Goal: Task Accomplishment & Management: Manage account settings

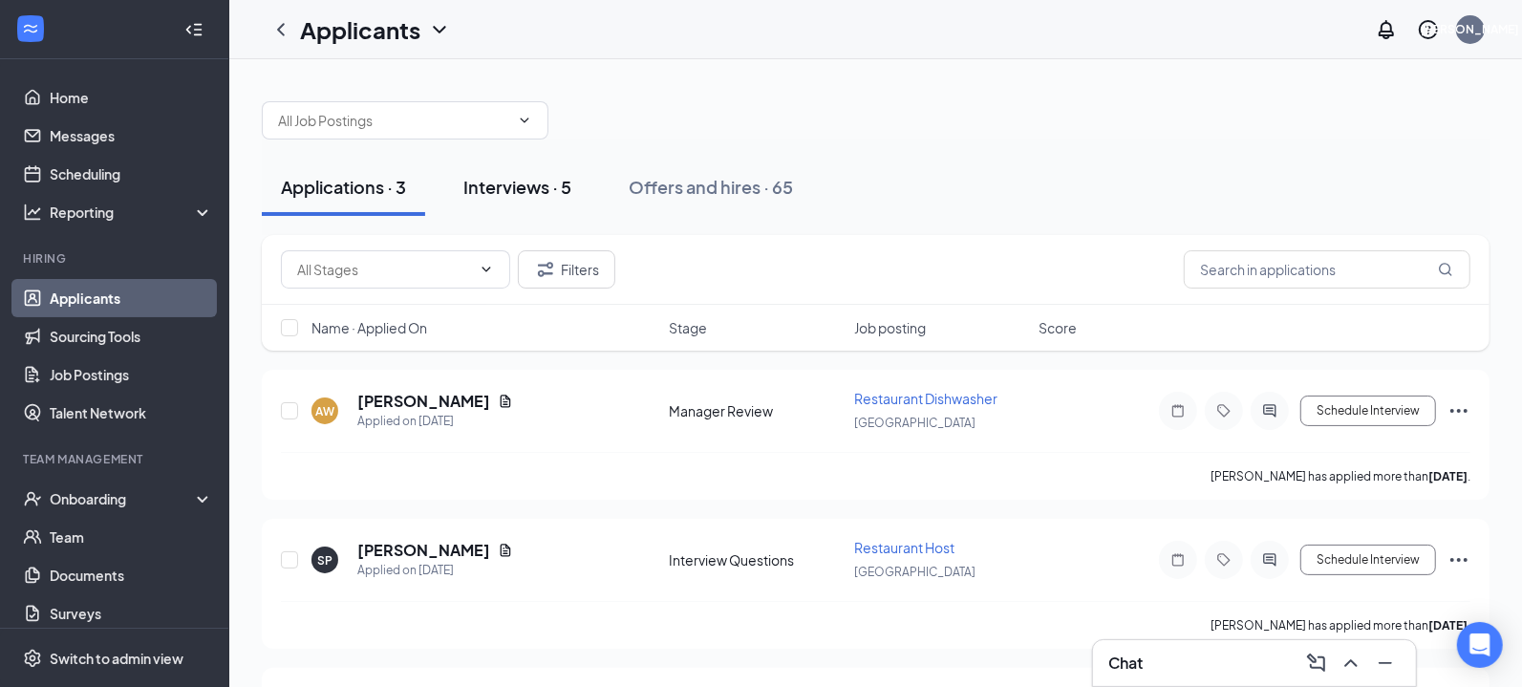
click at [532, 193] on div "Interviews · 5" at bounding box center [517, 187] width 108 height 24
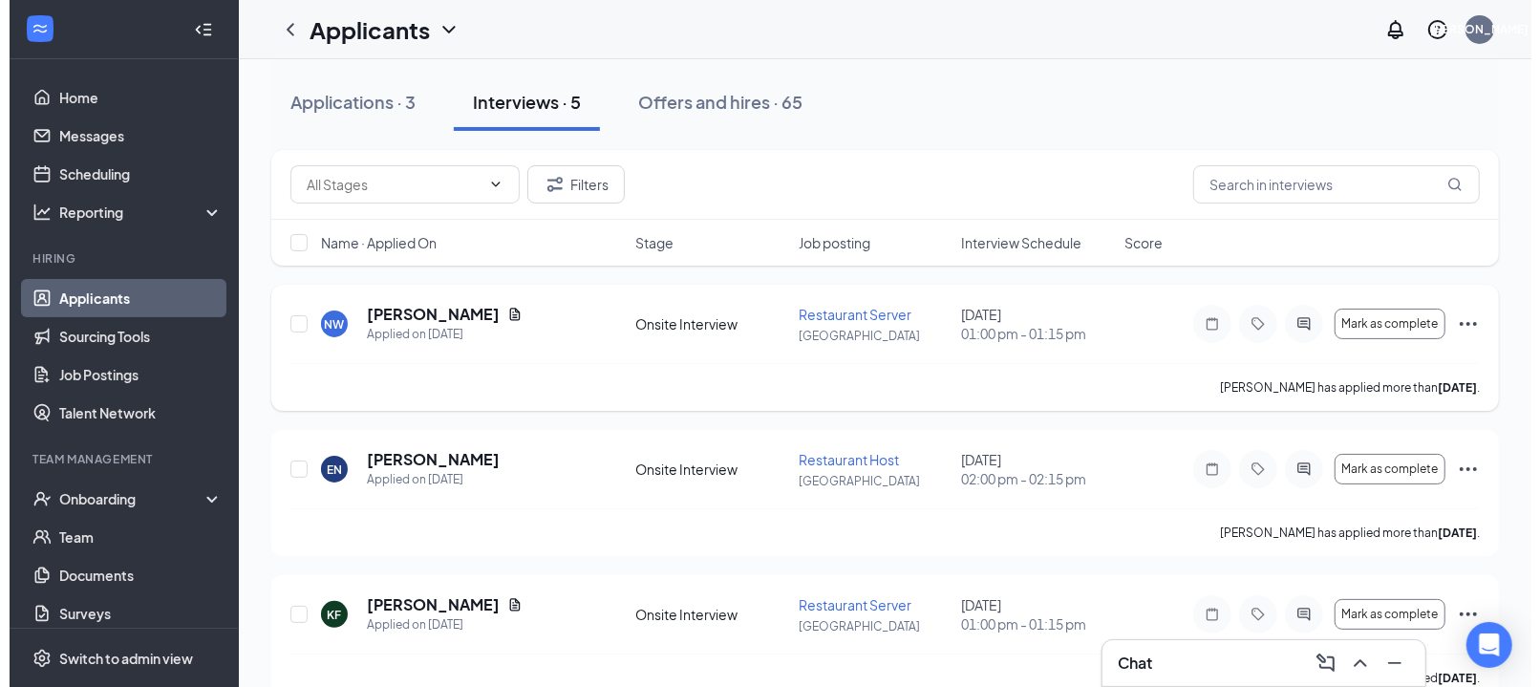
scroll to position [118, 0]
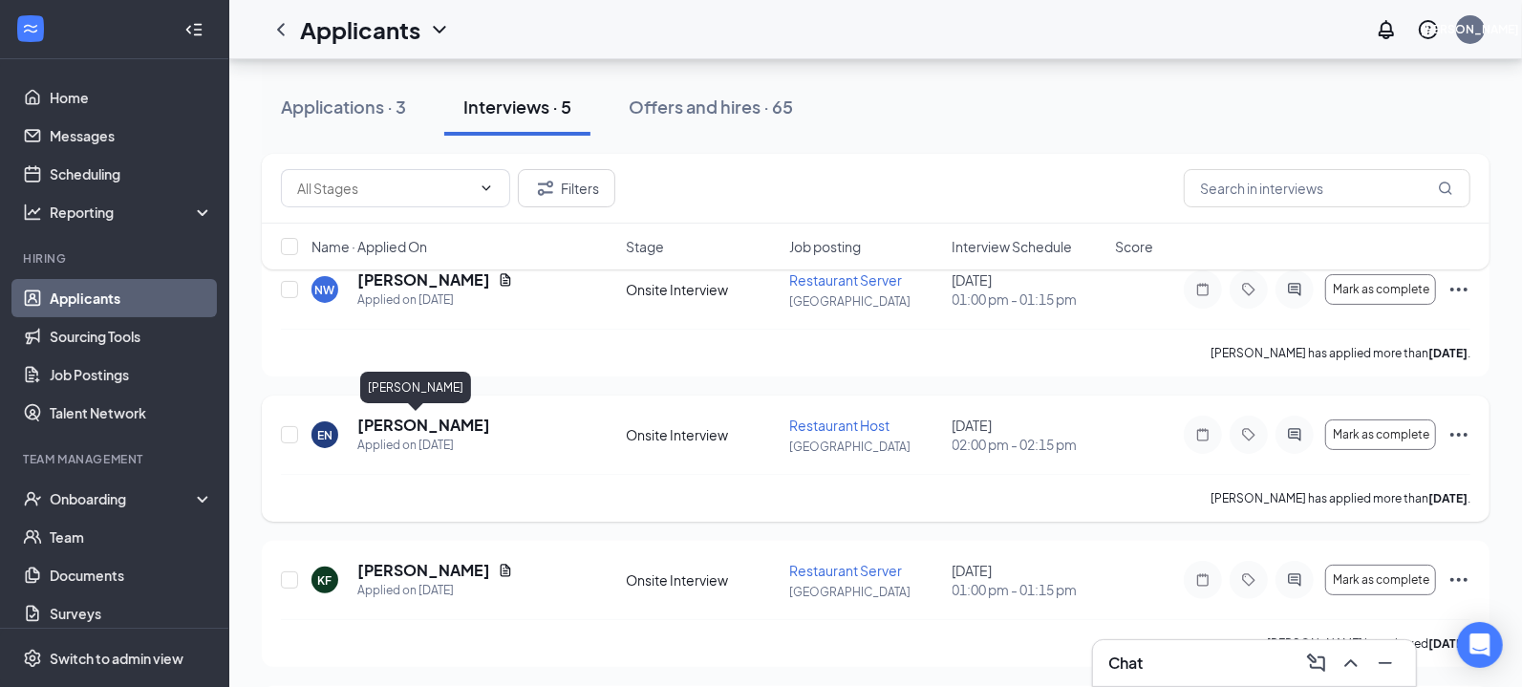
click at [408, 421] on h5 "[PERSON_NAME]" at bounding box center [423, 425] width 133 height 21
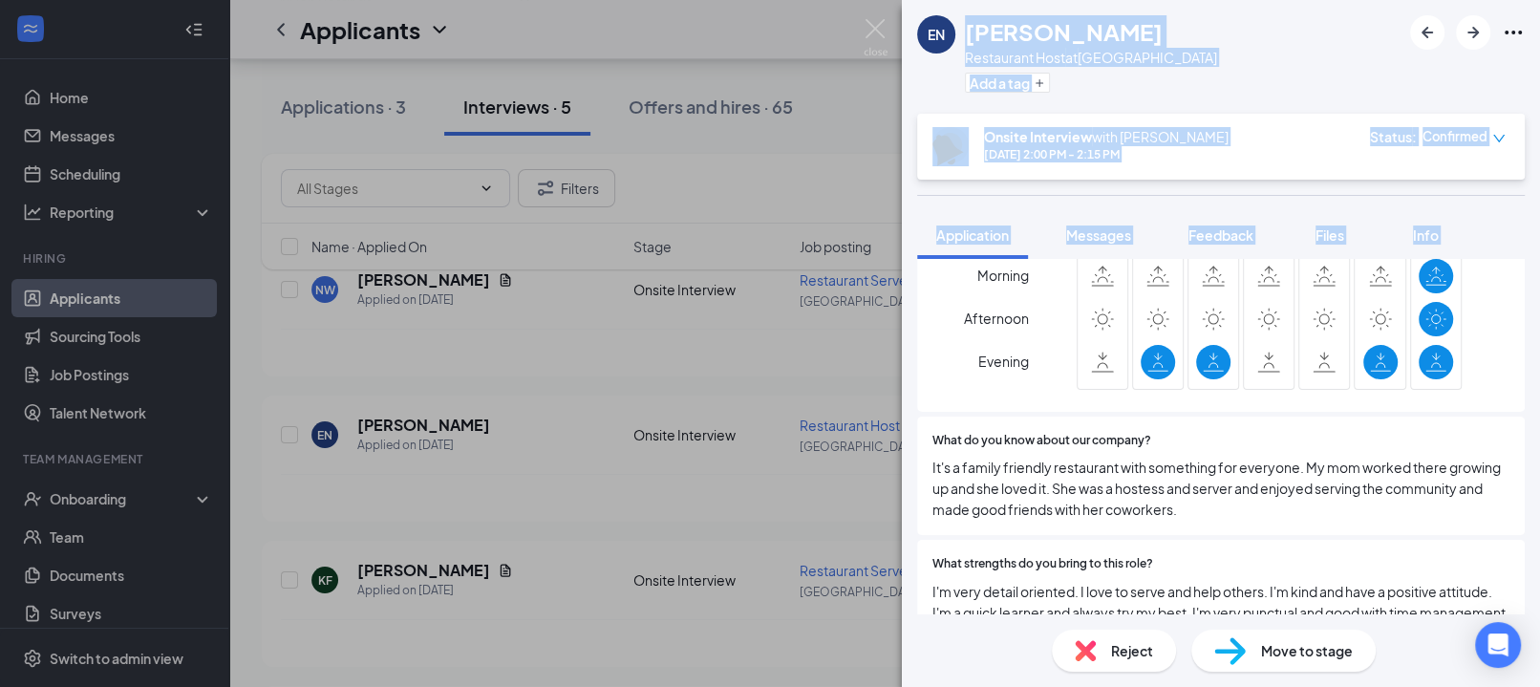
scroll to position [3105, 0]
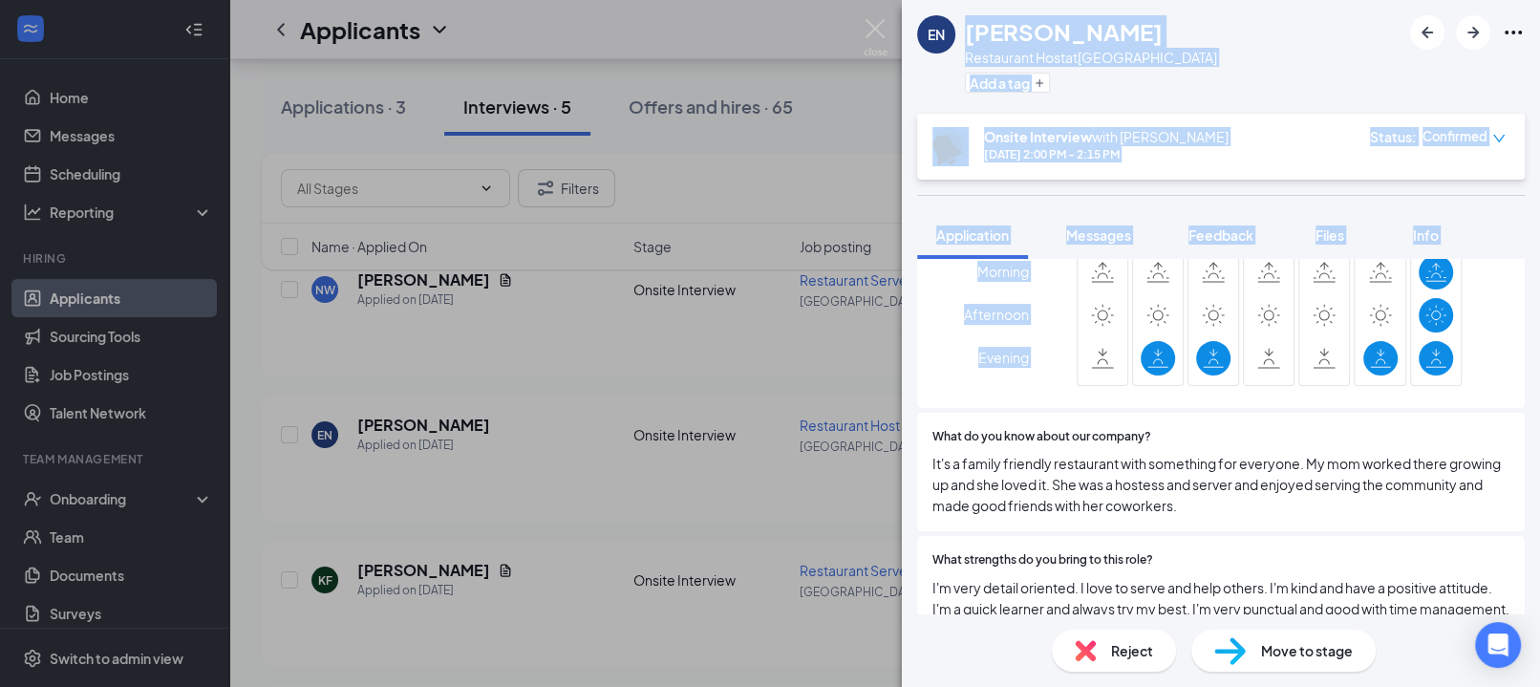
drag, startPoint x: 964, startPoint y: 27, endPoint x: 1454, endPoint y: 410, distance: 622.1
click at [1454, 410] on div "EN [PERSON_NAME] Restaurant Host at [GEOGRAPHIC_DATA] Add a tag Onsite Intervie…" at bounding box center [1221, 343] width 638 height 687
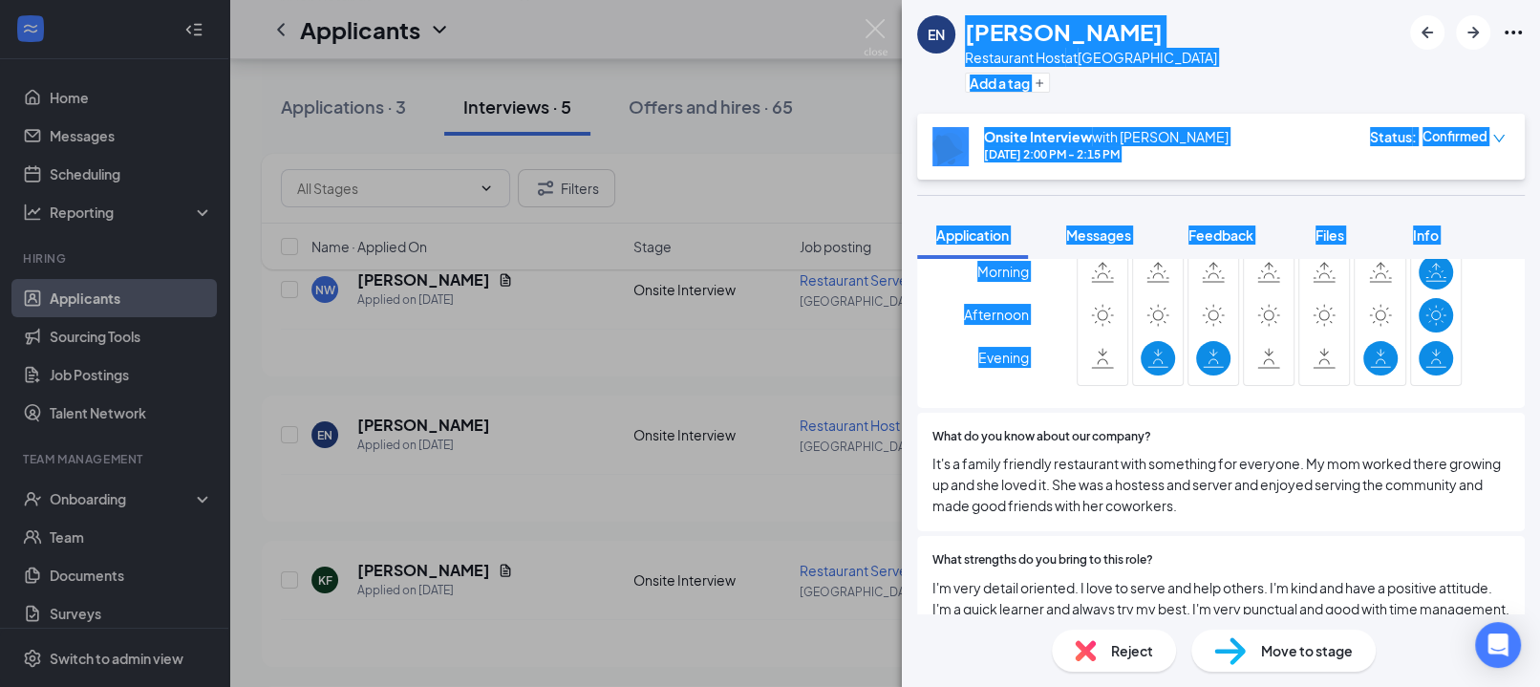
scroll to position [3126, 0]
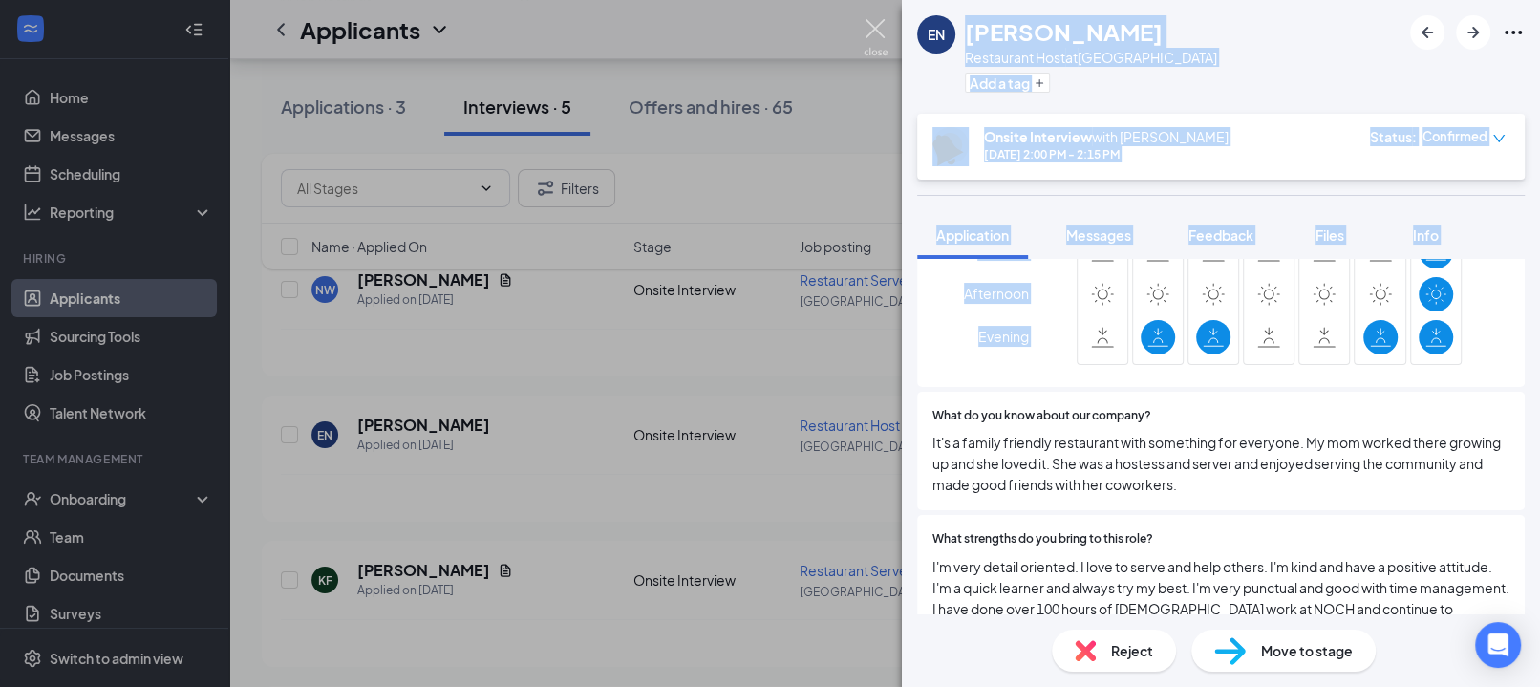
click at [878, 33] on img at bounding box center [876, 37] width 24 height 37
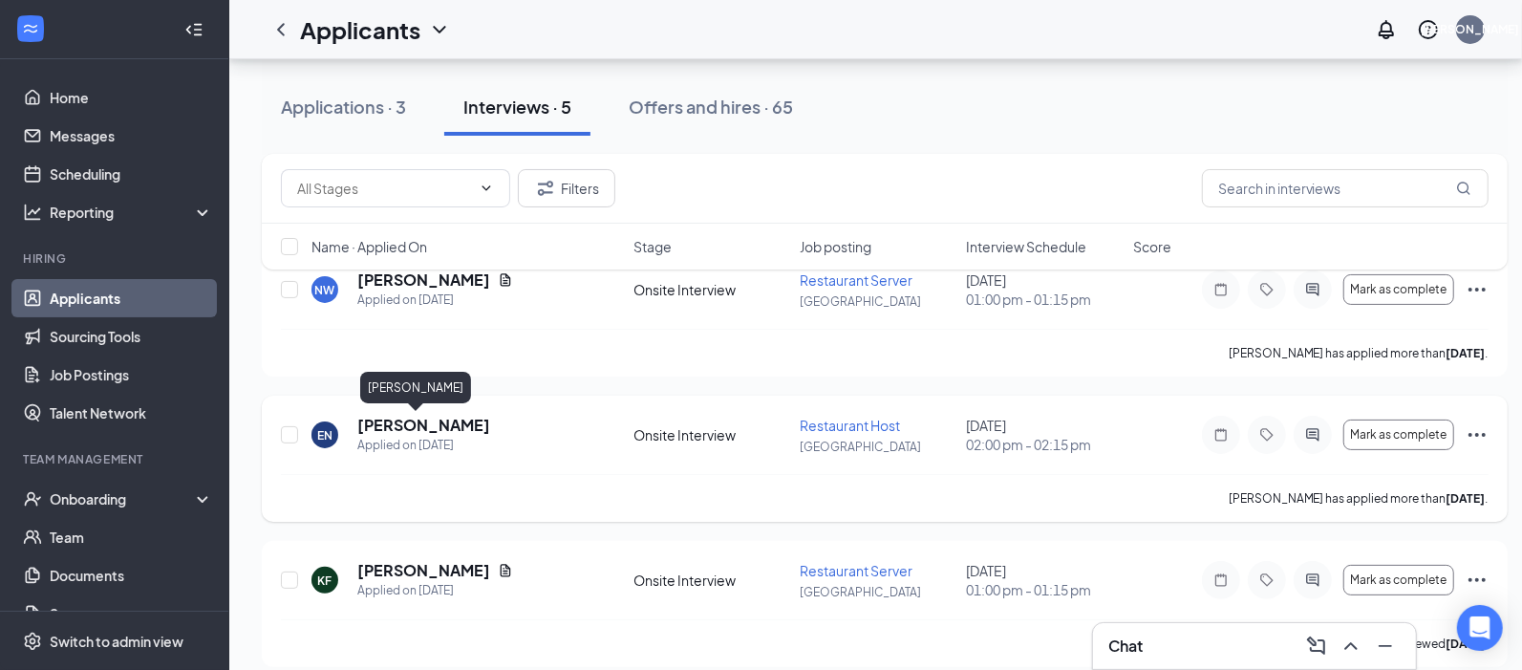
click at [396, 424] on h5 "[PERSON_NAME]" at bounding box center [423, 425] width 133 height 21
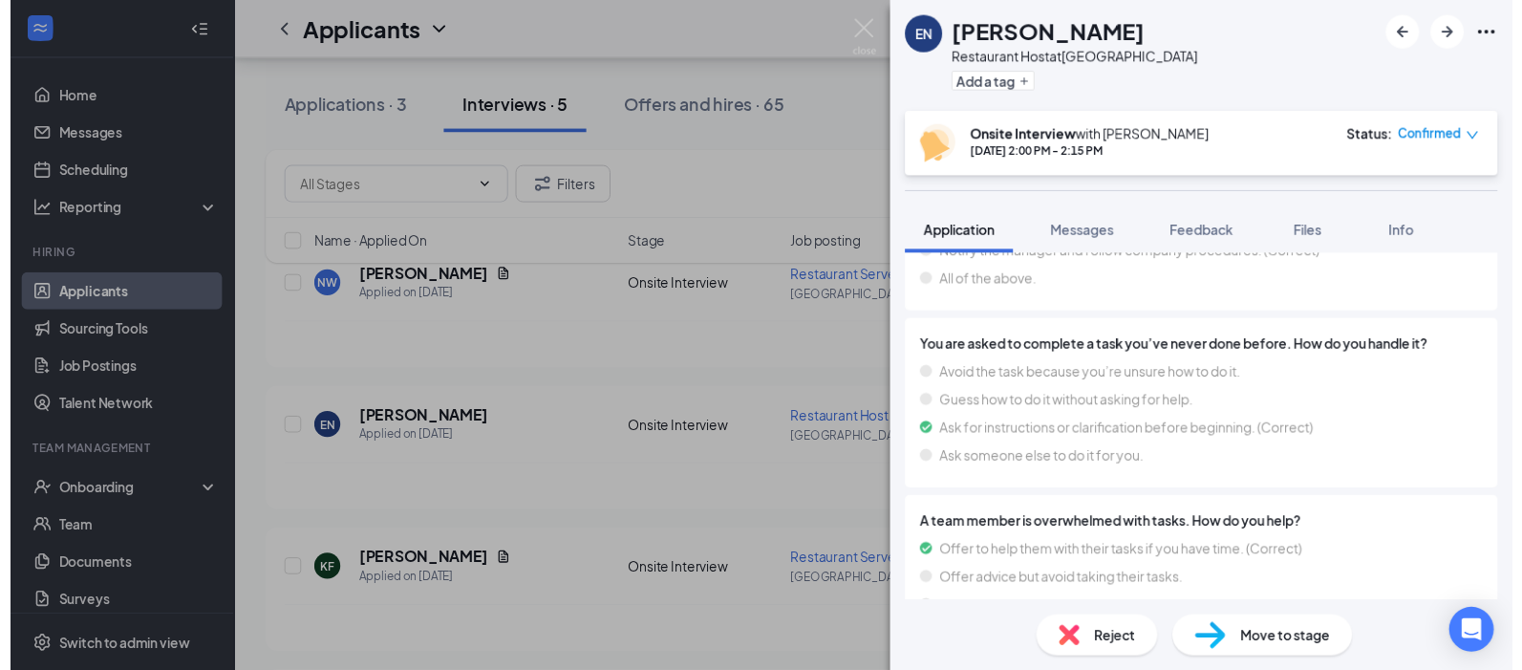
scroll to position [3344, 0]
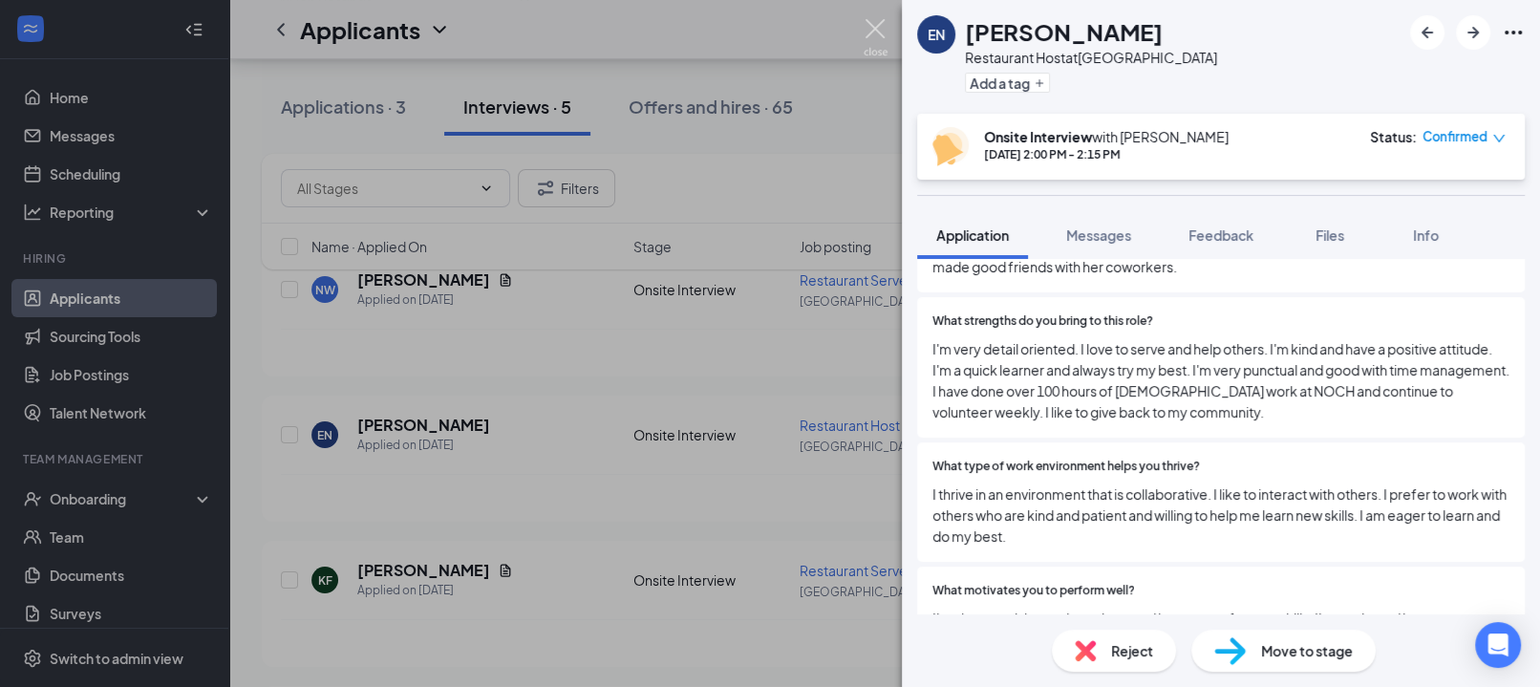
click at [873, 29] on img at bounding box center [876, 37] width 24 height 37
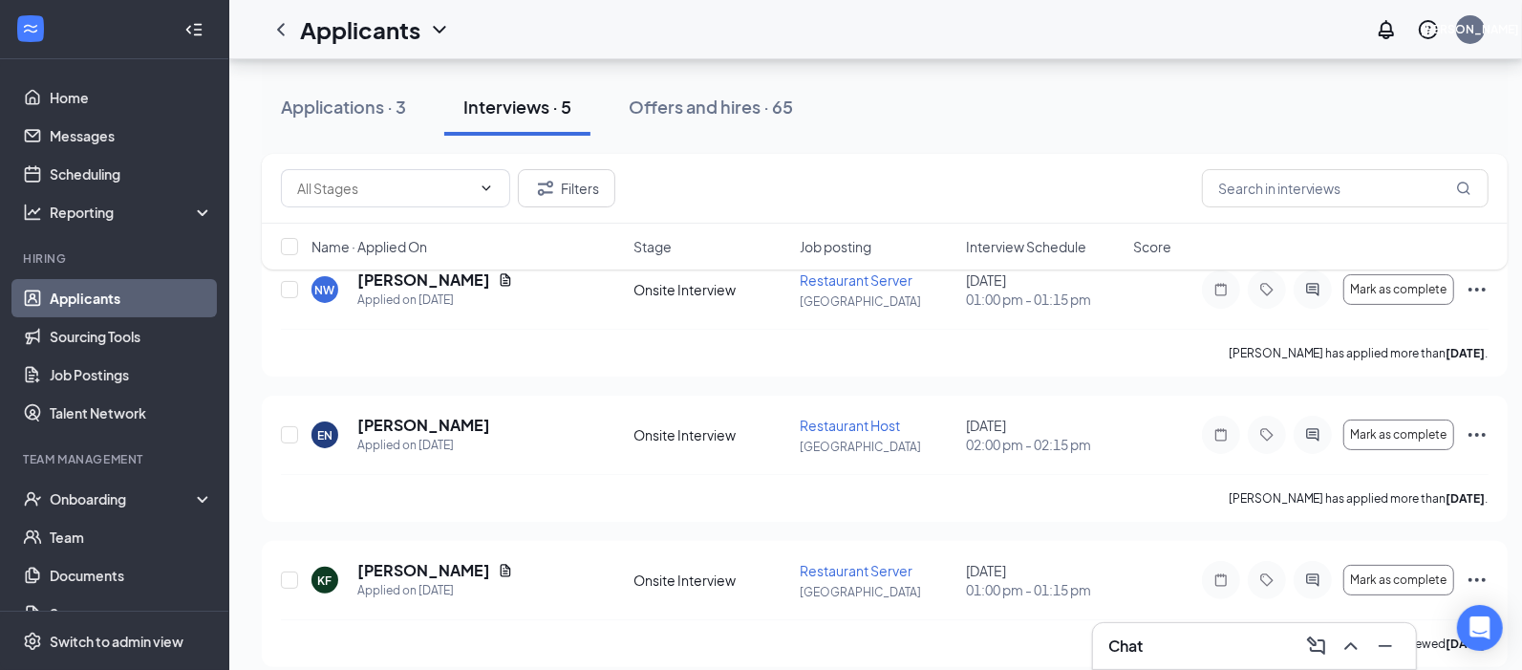
drag, startPoint x: 873, startPoint y: 29, endPoint x: 742, endPoint y: -145, distance: 217.6
